Goal: Task Accomplishment & Management: Manage account settings

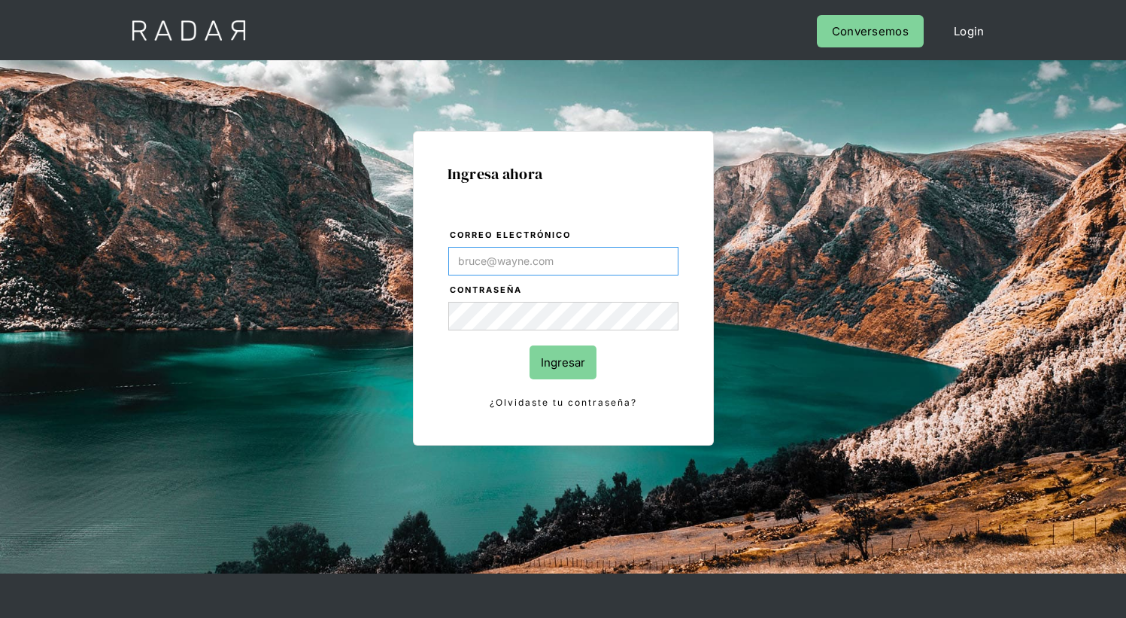
type input "[EMAIL_ADDRESS][PERSON_NAME][DOMAIN_NAME]"
click at [563, 362] on input "Ingresar" at bounding box center [563, 362] width 67 height 34
type input "[EMAIL_ADDRESS][DOMAIN_NAME]"
click at [563, 362] on input "Ingresar" at bounding box center [563, 362] width 67 height 34
type input "[EMAIL_ADDRESS][DOMAIN_NAME]"
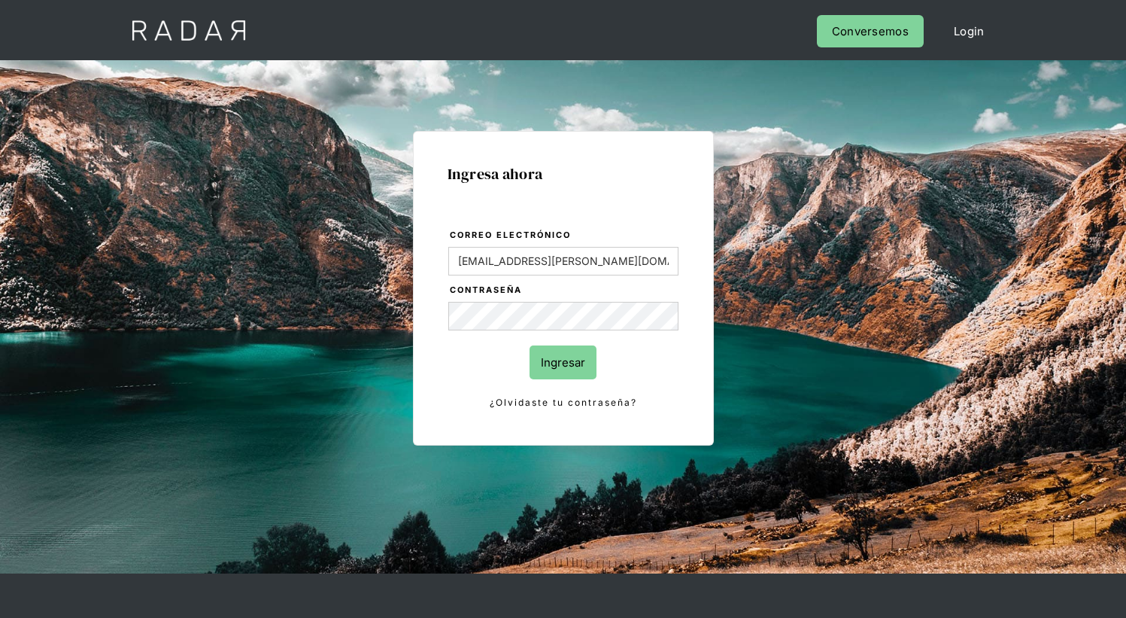
click at [563, 362] on input "Ingresar" at bounding box center [563, 362] width 67 height 34
type input "[EMAIL_ADDRESS][DOMAIN_NAME]"
click at [563, 362] on input "Ingresar" at bounding box center [563, 362] width 67 height 34
